Goal: Transaction & Acquisition: Purchase product/service

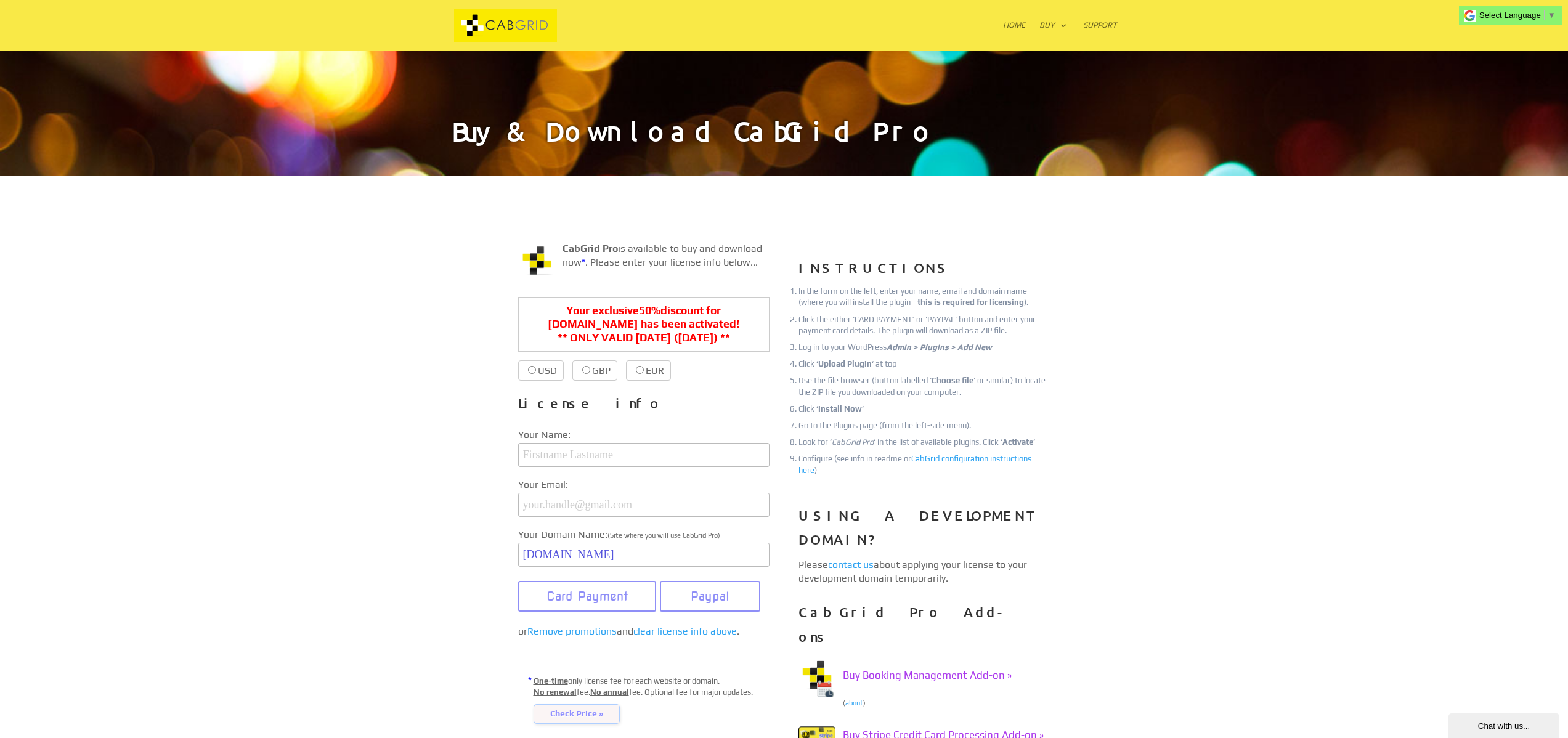
scroll to position [88, 0]
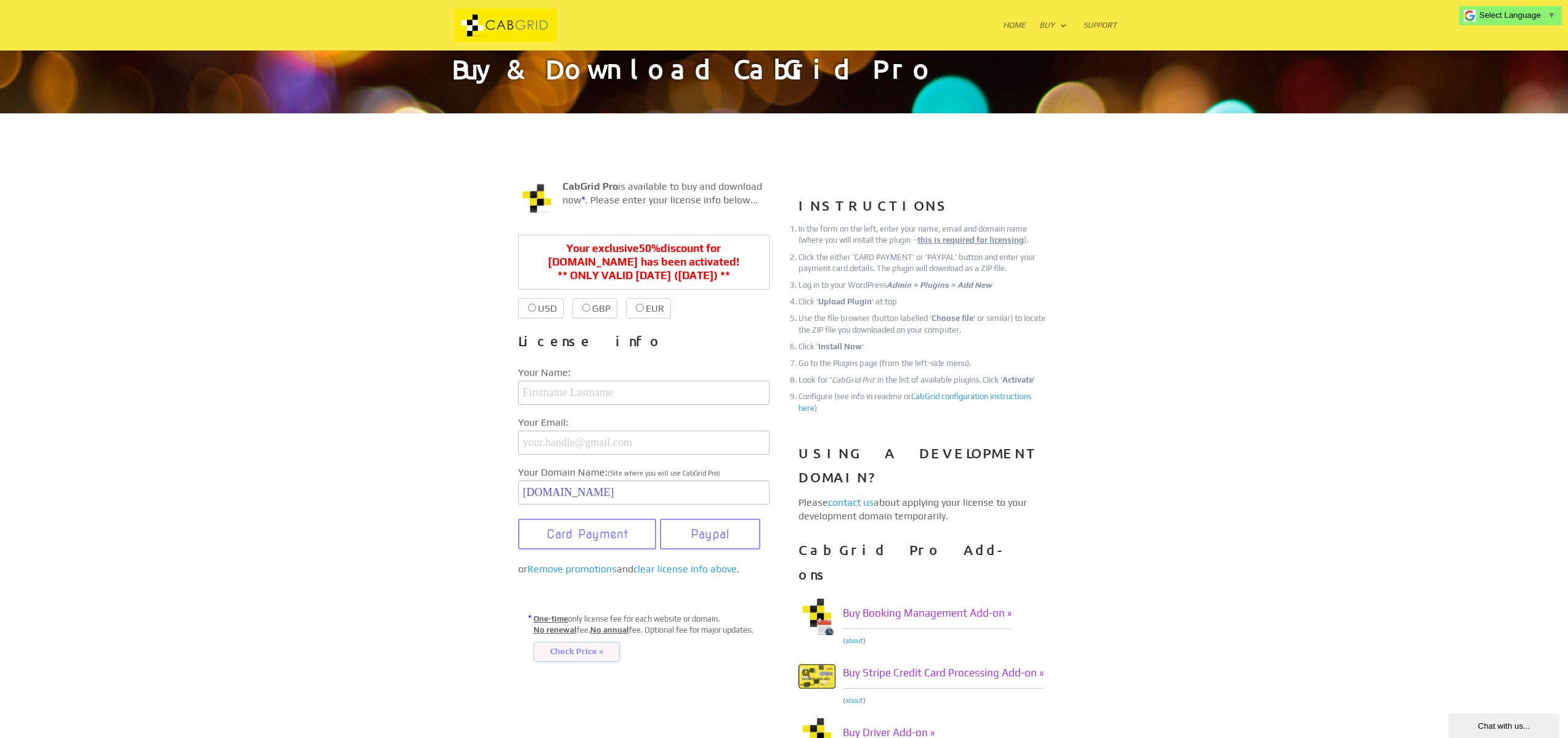
click at [532, 308] on input "USD $39.99 $20.00" at bounding box center [532, 308] width 8 height 8
radio input "true"
click at [705, 546] on button "Paypal" at bounding box center [710, 534] width 100 height 30
click at [574, 399] on input "text" at bounding box center [644, 392] width 252 height 24
type input "Cherrise Kelley Clarke"
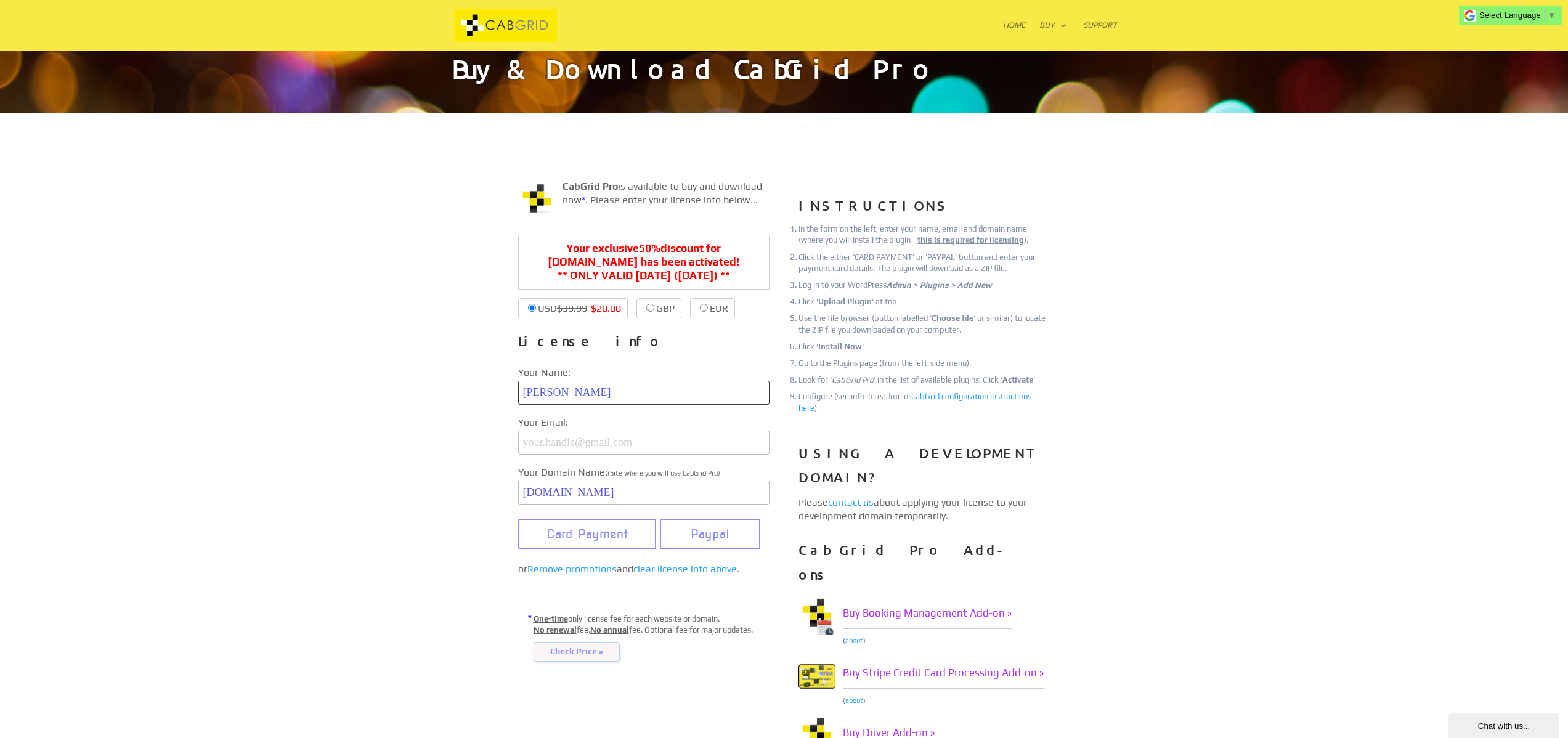
type input "crownwebstyle@gmail.com"
click at [693, 549] on button "Paypal" at bounding box center [710, 534] width 100 height 30
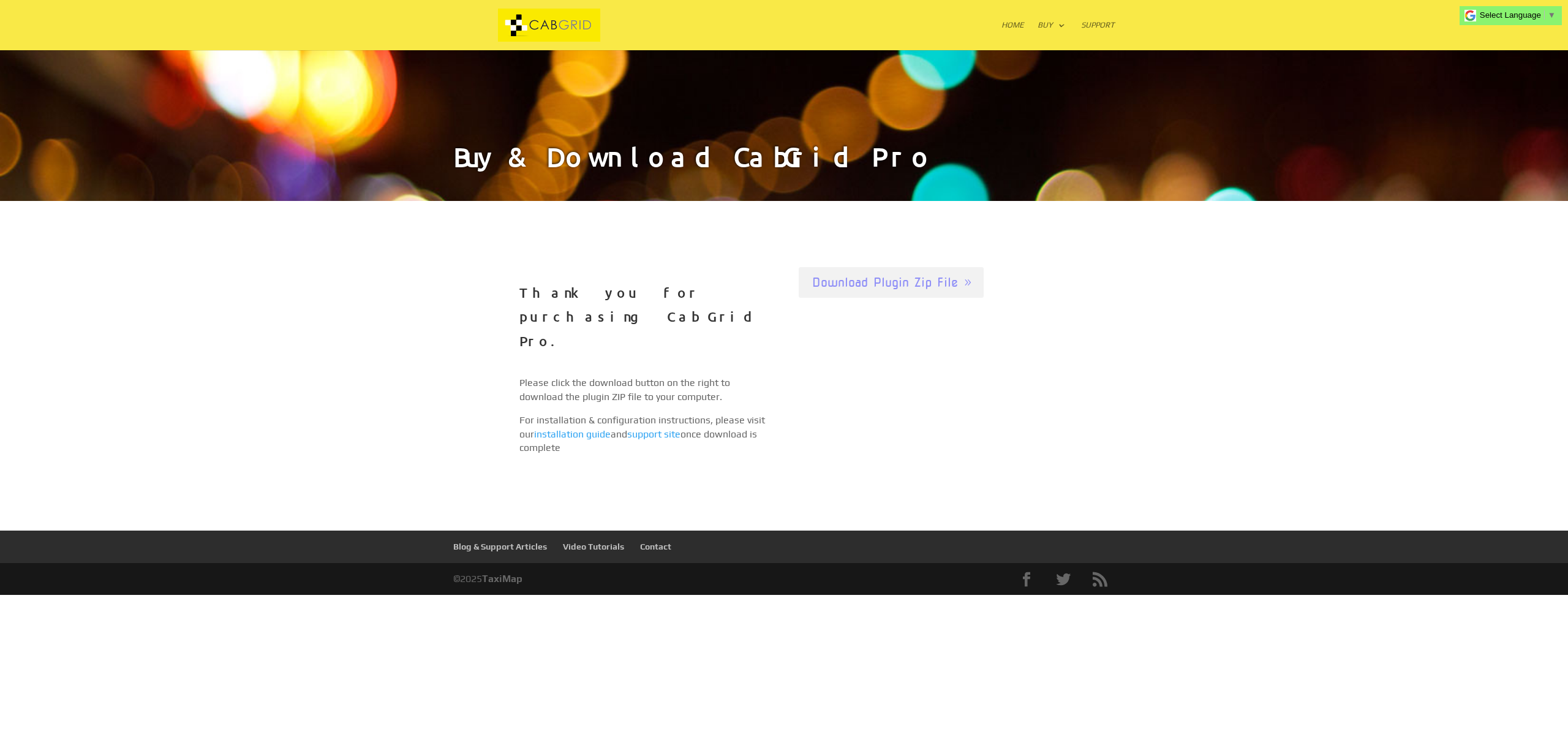
click at [871, 283] on button "Download Plugin Zip File" at bounding box center [890, 281] width 185 height 30
